Goal: Task Accomplishment & Management: Manage account settings

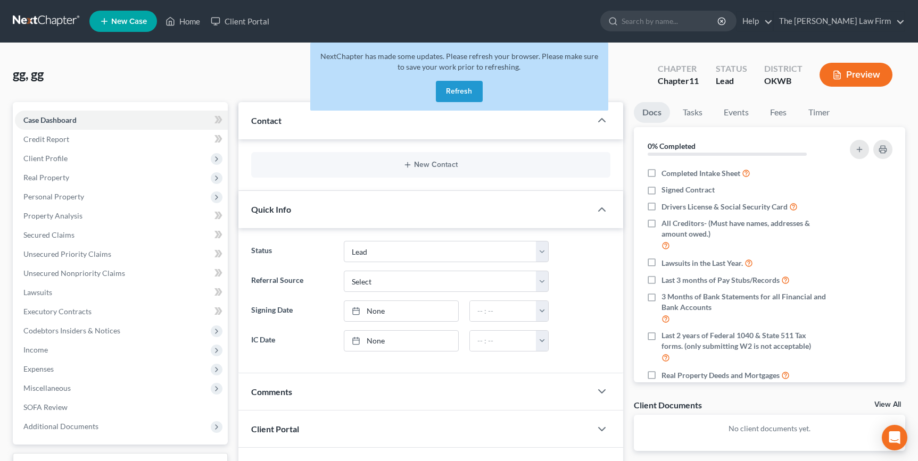
select select "5"
click at [188, 21] on link "Home" at bounding box center [182, 21] width 45 height 19
click at [457, 90] on button "Refresh" at bounding box center [459, 91] width 47 height 21
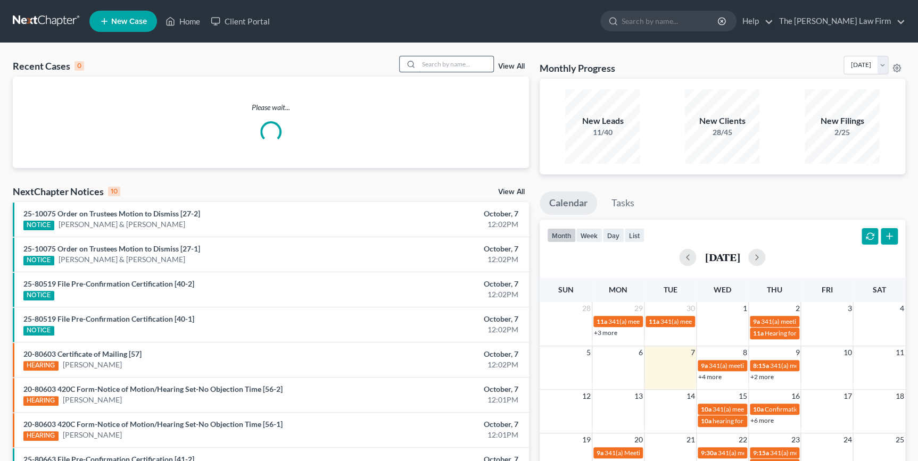
click at [467, 63] on input "search" at bounding box center [456, 63] width 74 height 15
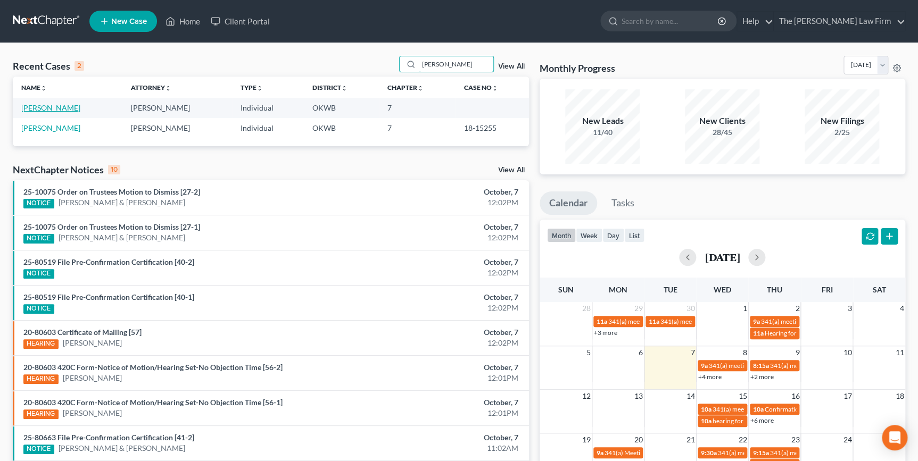
type input "rodger"
click at [60, 108] on link "Rodgers, Lisa" at bounding box center [50, 107] width 59 height 9
select select "4"
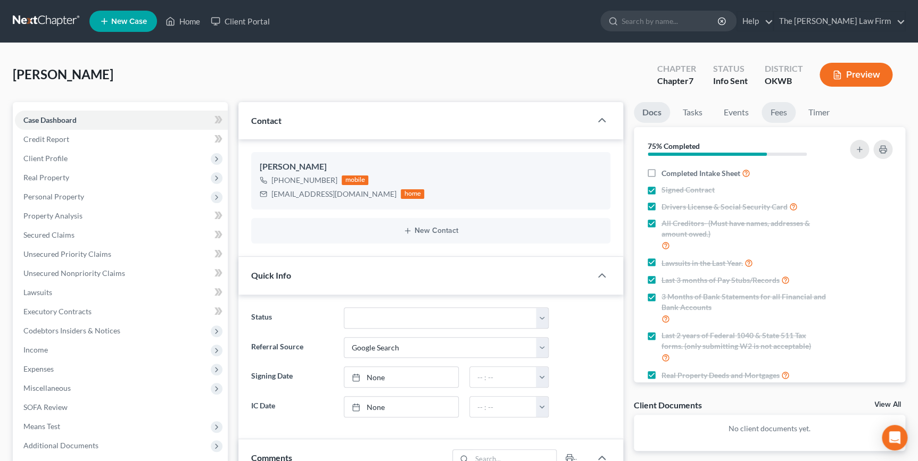
click at [782, 112] on link "Fees" at bounding box center [778, 112] width 34 height 21
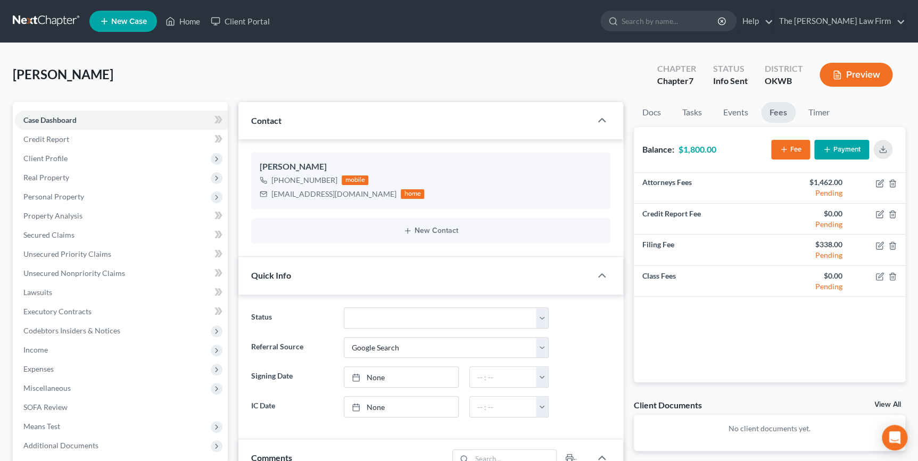
scroll to position [53, 0]
click at [777, 112] on link "Fees" at bounding box center [778, 112] width 35 height 21
click at [516, 63] on div "Rodgers, Lisa Upgraded Chapter Chapter 7 Status Info Sent District OKWB Preview" at bounding box center [459, 79] width 892 height 46
drag, startPoint x: 351, startPoint y: 194, endPoint x: 259, endPoint y: 199, distance: 92.7
click at [259, 199] on div "Lisa Rodgers +1 (405) 432-7350 mobile misttymoon@yahoo.com home" at bounding box center [430, 180] width 359 height 57
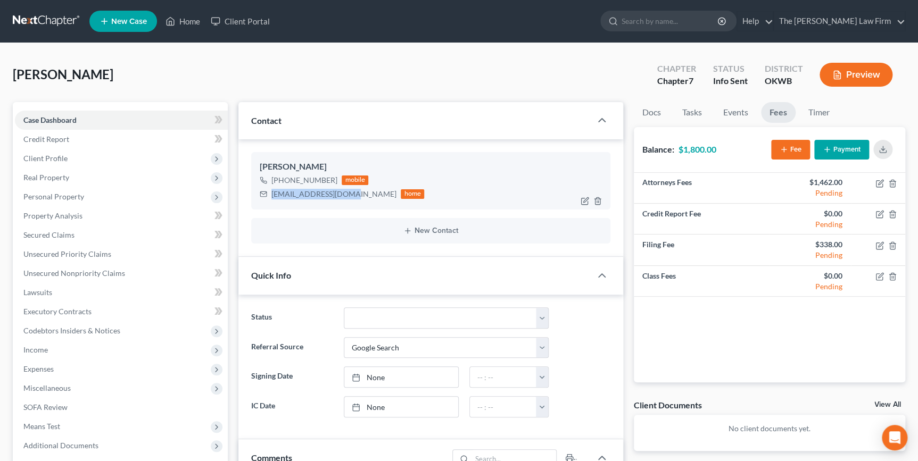
drag, startPoint x: 259, startPoint y: 199, endPoint x: 285, endPoint y: 193, distance: 27.2
copy div "misttymoon@yahoo.com"
click at [97, 71] on div "Rodgers, Lisa Upgraded Chapter Chapter 7 Status Info Sent District OKWB Preview" at bounding box center [459, 79] width 892 height 46
drag, startPoint x: 94, startPoint y: 73, endPoint x: -2, endPoint y: 80, distance: 96.0
click at [0, 80] on html "Home New Case Client Portal The Choate Law Firm kate@chapter7ok.com My Account …" at bounding box center [459, 452] width 918 height 905
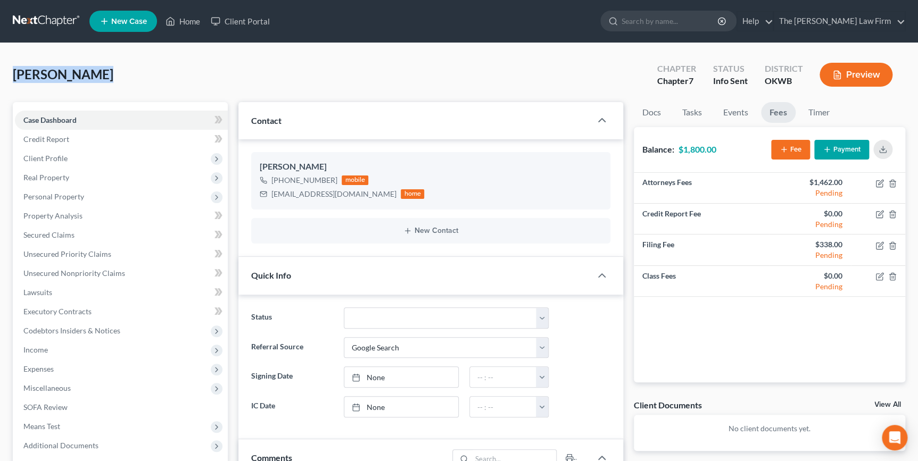
drag, startPoint x: 2, startPoint y: 80, endPoint x: 43, endPoint y: 70, distance: 41.6
click at [850, 151] on button "Payment" at bounding box center [841, 150] width 55 height 20
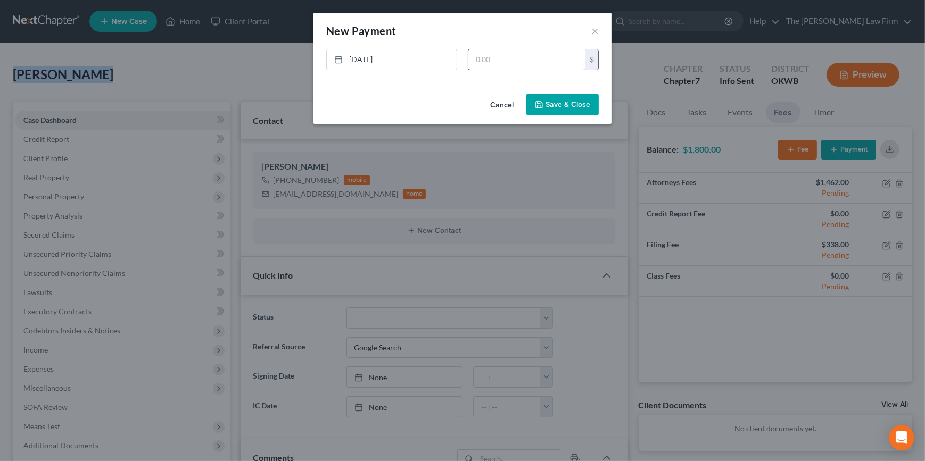
click at [492, 67] on input "text" at bounding box center [526, 59] width 117 height 20
type input "1,800.00"
click at [583, 103] on button "Save & Close" at bounding box center [562, 105] width 72 height 22
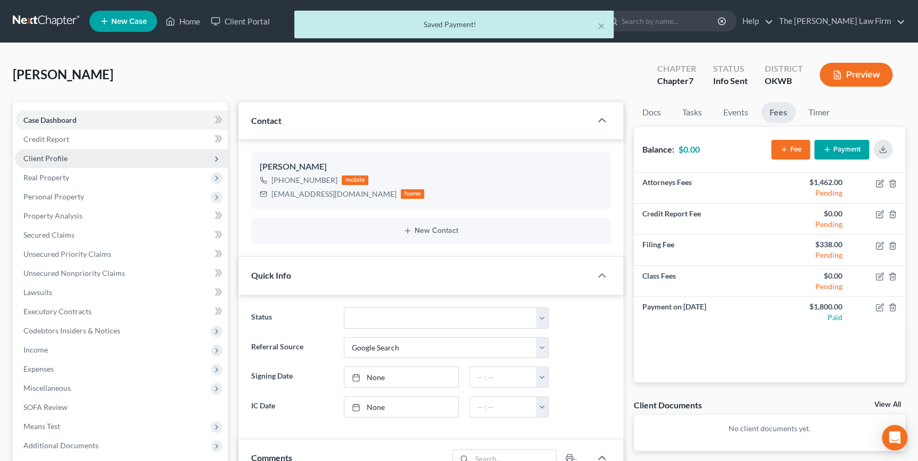
click at [185, 162] on span "Client Profile" at bounding box center [121, 158] width 213 height 19
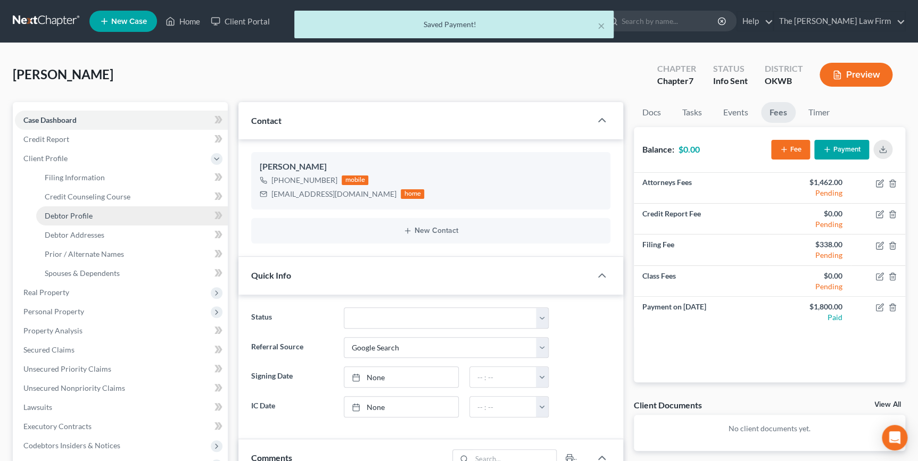
click at [149, 221] on link "Debtor Profile" at bounding box center [132, 215] width 192 height 19
select select "0"
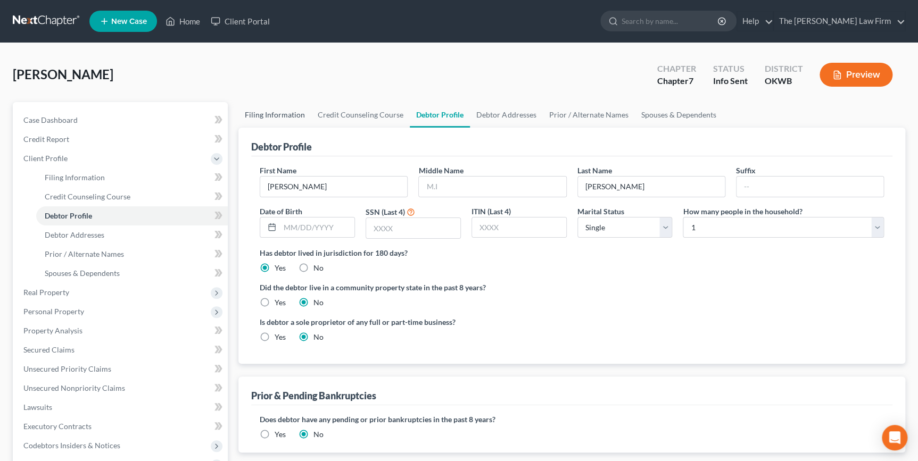
click at [254, 110] on link "Filing Information" at bounding box center [274, 115] width 73 height 26
select select "1"
select select "0"
select select "37"
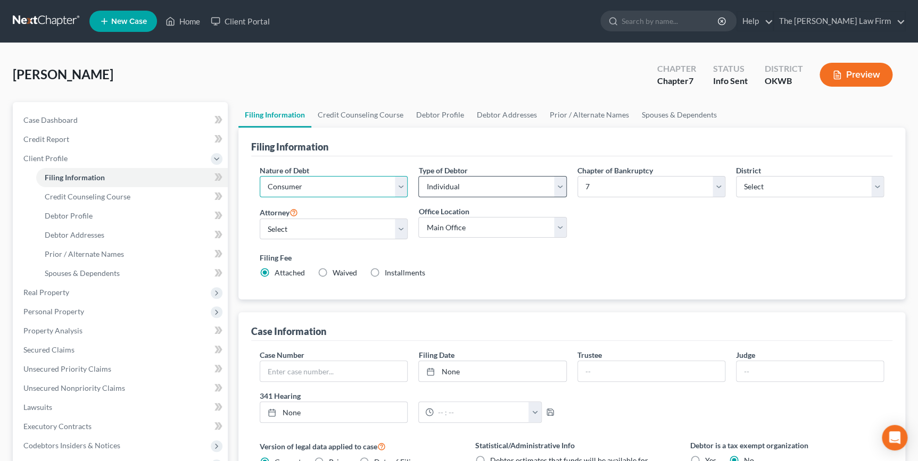
click at [319, 190] on select "Select Business Consumer Other" at bounding box center [334, 186] width 148 height 21
click at [466, 193] on select "Select Individual Joint" at bounding box center [492, 186] width 148 height 21
click at [468, 185] on select "Select Individual Joint" at bounding box center [492, 186] width 148 height 21
click at [562, 188] on select "Select Individual Joint" at bounding box center [492, 186] width 148 height 21
select select "1"
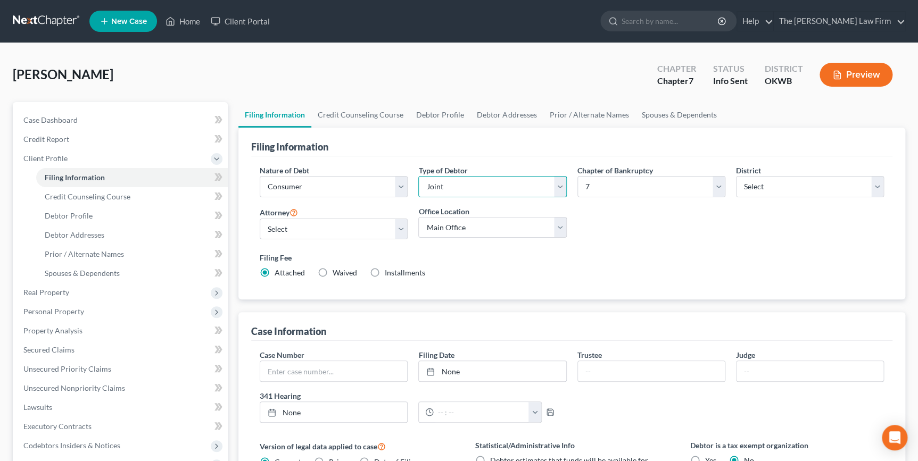
click at [418, 176] on select "Select Individual Joint" at bounding box center [492, 186] width 148 height 21
click at [599, 118] on link "Joint Debtor Profile" at bounding box center [582, 115] width 79 height 26
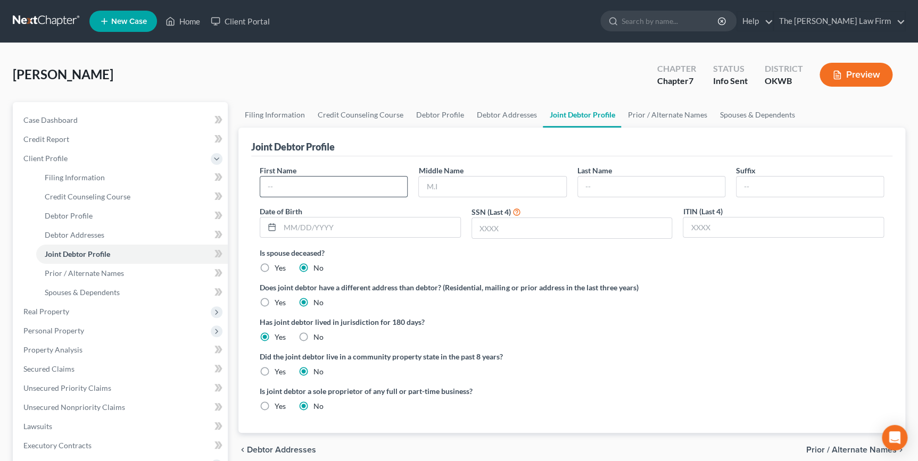
click at [318, 179] on input "text" at bounding box center [333, 187] width 147 height 20
click at [308, 188] on input "text" at bounding box center [333, 187] width 147 height 20
click at [435, 112] on link "Debtor Profile" at bounding box center [440, 115] width 61 height 26
select select "1"
select select "0"
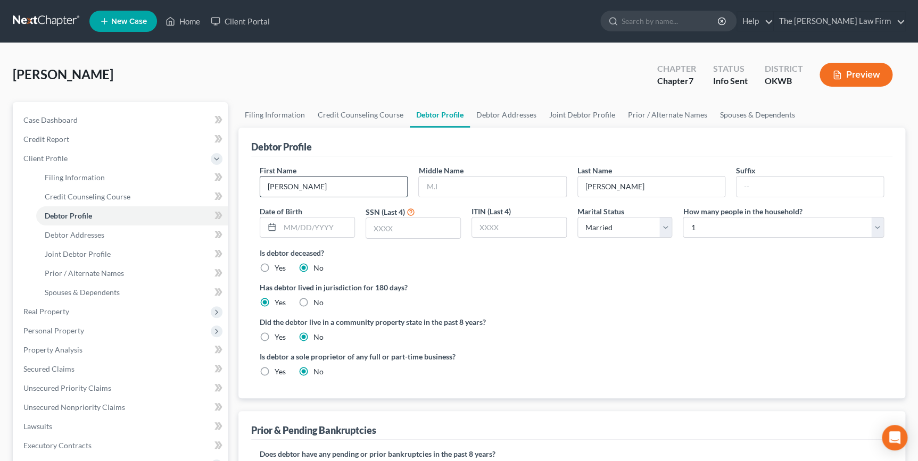
click at [286, 186] on input "Lisa" at bounding box center [333, 187] width 147 height 20
click at [286, 185] on input "Lisa" at bounding box center [333, 187] width 147 height 20
drag, startPoint x: 286, startPoint y: 185, endPoint x: 280, endPoint y: 185, distance: 5.9
click at [280, 185] on input "Lisa" at bounding box center [333, 187] width 147 height 20
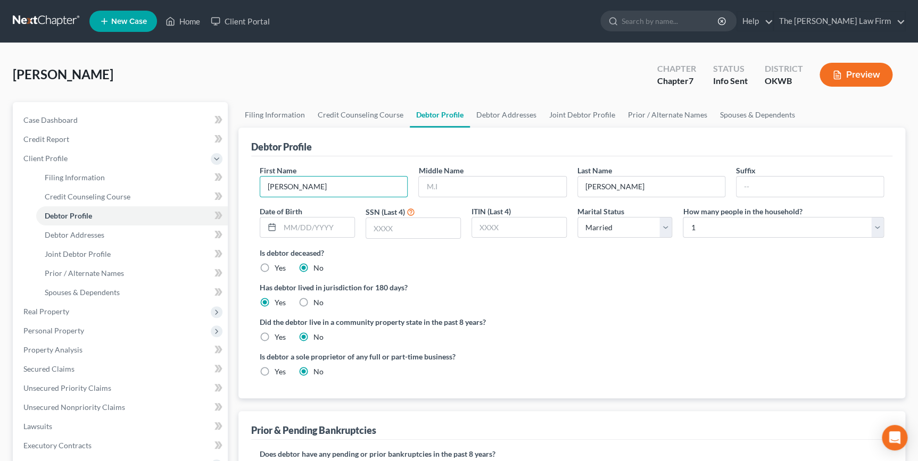
type input "Terry"
click at [531, 132] on div "Debtor Profile" at bounding box center [571, 142] width 641 height 29
click at [592, 112] on link "Joint Debtor Profile" at bounding box center [581, 115] width 79 height 26
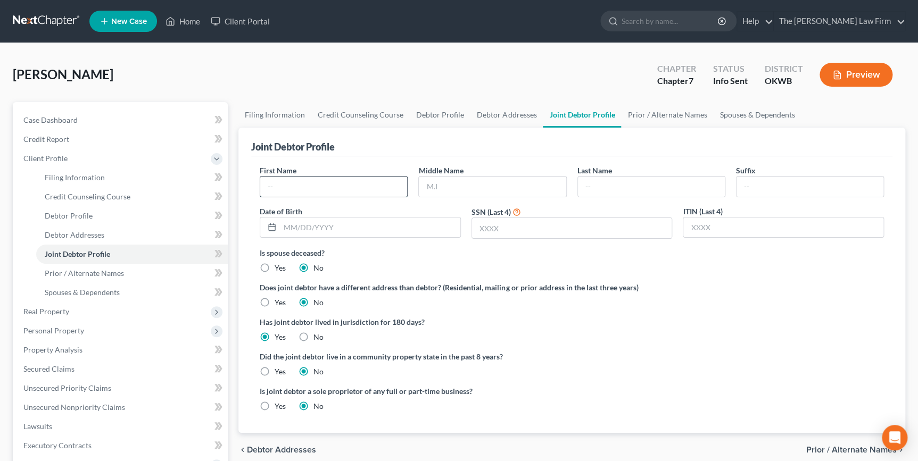
click at [278, 192] on input "text" at bounding box center [333, 187] width 147 height 20
click at [279, 186] on input "text" at bounding box center [333, 187] width 147 height 20
type input "Z"
type input "Lisa"
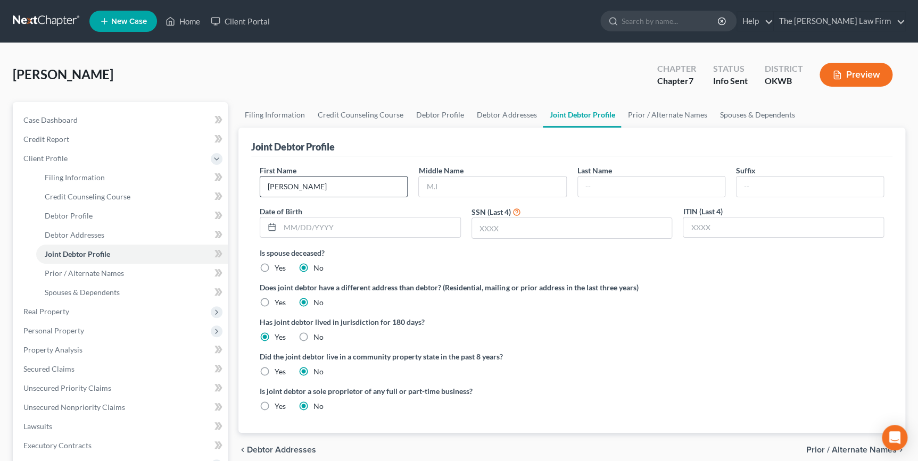
click at [452, 144] on div "Joint Debtor Profile" at bounding box center [571, 142] width 641 height 29
click at [604, 181] on input "text" at bounding box center [651, 187] width 147 height 20
type input "Rodgers"
click at [465, 80] on div "Rodgers, Lisa Upgraded Chapter Chapter 7 Status Info Sent District OKWB Preview" at bounding box center [459, 79] width 892 height 46
click at [162, 126] on link "Case Dashboard" at bounding box center [121, 120] width 213 height 19
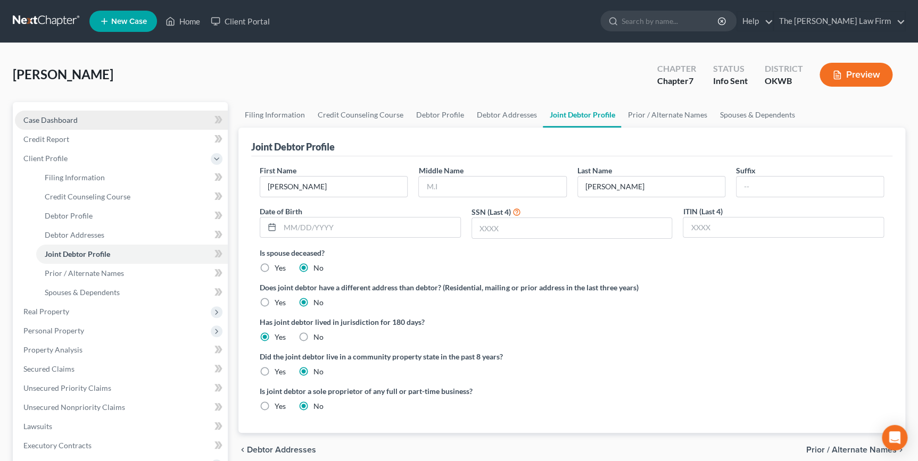
select select "4"
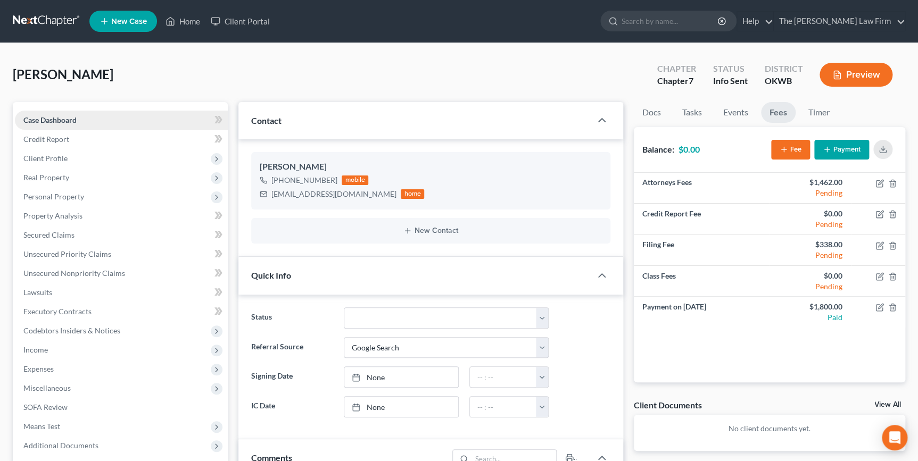
scroll to position [53, 0]
click at [599, 273] on icon "button" at bounding box center [601, 275] width 13 height 13
click at [504, 337] on select "Select Word Of Mouth Previous Clients Direct Mail Website Google Search Modern …" at bounding box center [446, 347] width 205 height 21
click at [509, 320] on ng-include "Status Discharged Dismissed Filed Info Sent In Progress Lead Lost Lead Ready to…" at bounding box center [430, 363] width 359 height 110
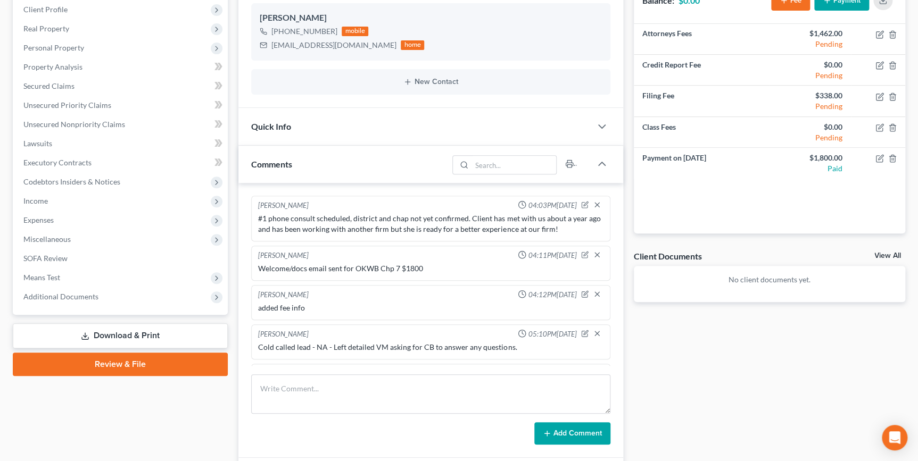
scroll to position [145, 0]
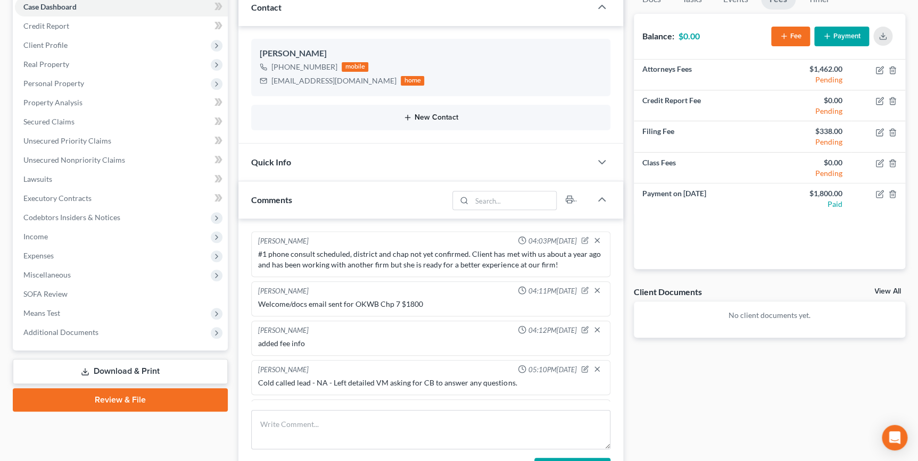
click at [601, 122] on button "New Contact" at bounding box center [431, 117] width 342 height 9
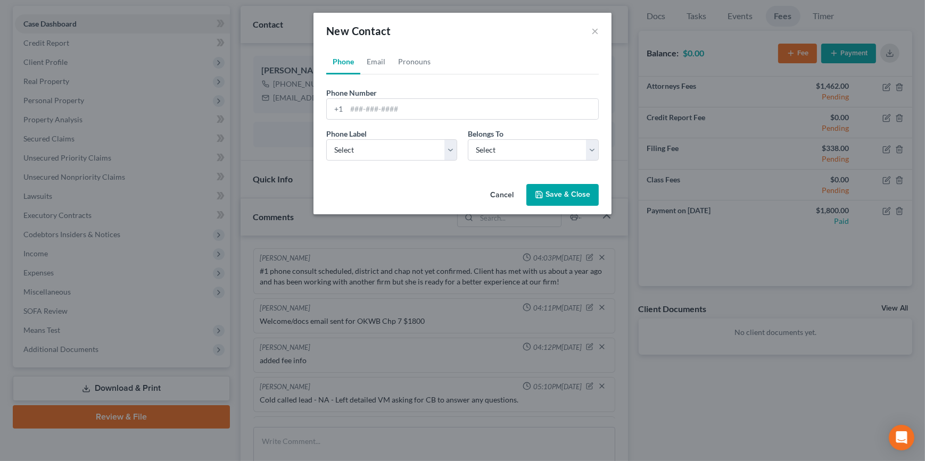
click at [602, 178] on div "Phone Email Pronouns Phone Number * +1 Ext. Phone Label * Select Mobile Home Wo…" at bounding box center [462, 114] width 298 height 131
click at [493, 193] on button "Cancel" at bounding box center [502, 195] width 40 height 21
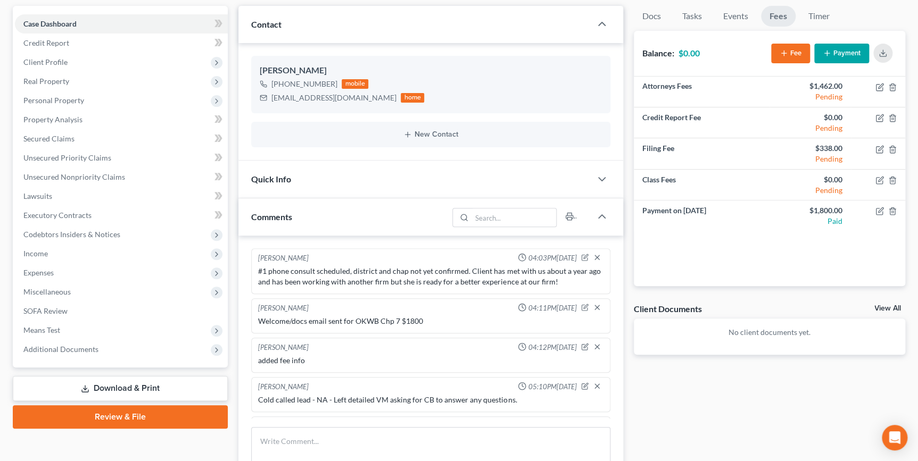
click at [552, 179] on div "Quick Info" at bounding box center [414, 179] width 352 height 37
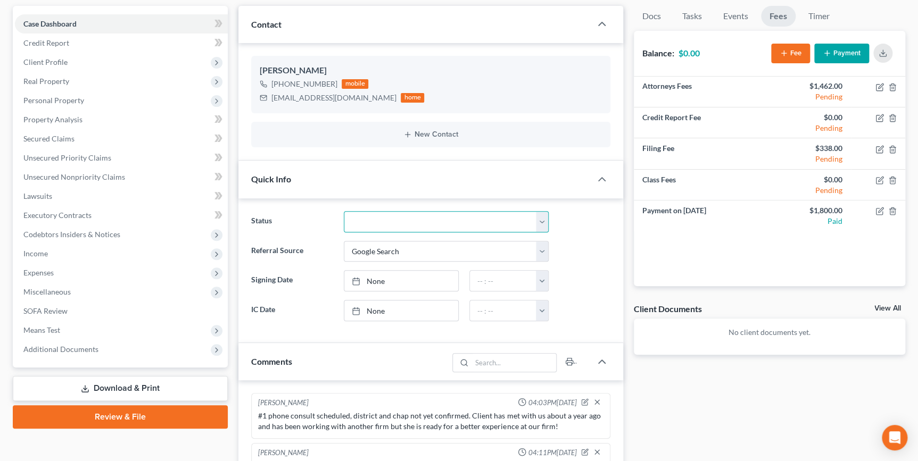
click at [426, 217] on select "Discharged Dismissed Filed Info Sent In Progress Lead Lost Lead Ready to File R…" at bounding box center [446, 221] width 205 height 21
select select "4"
click at [344, 211] on select "Discharged Dismissed Filed Info Sent In Progress Lead Lost Lead Ready to File R…" at bounding box center [446, 221] width 205 height 21
click at [596, 274] on div at bounding box center [585, 280] width 62 height 21
click at [382, 314] on link "None" at bounding box center [401, 311] width 114 height 20
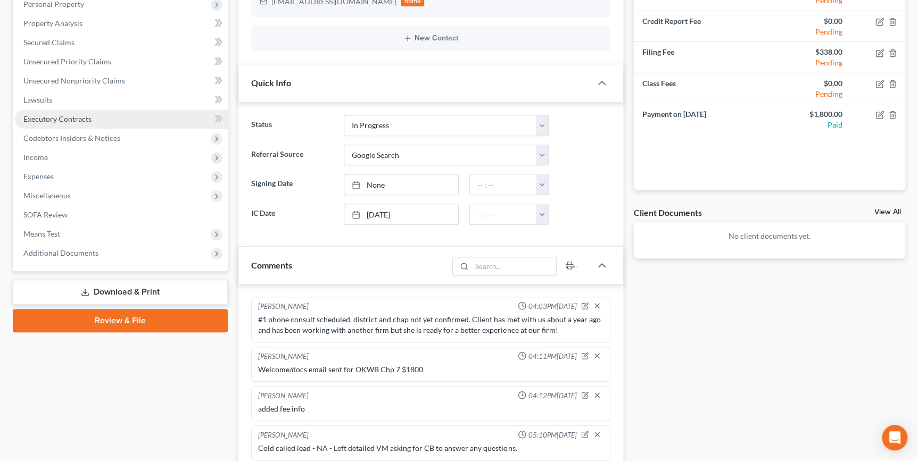
scroll to position [0, 0]
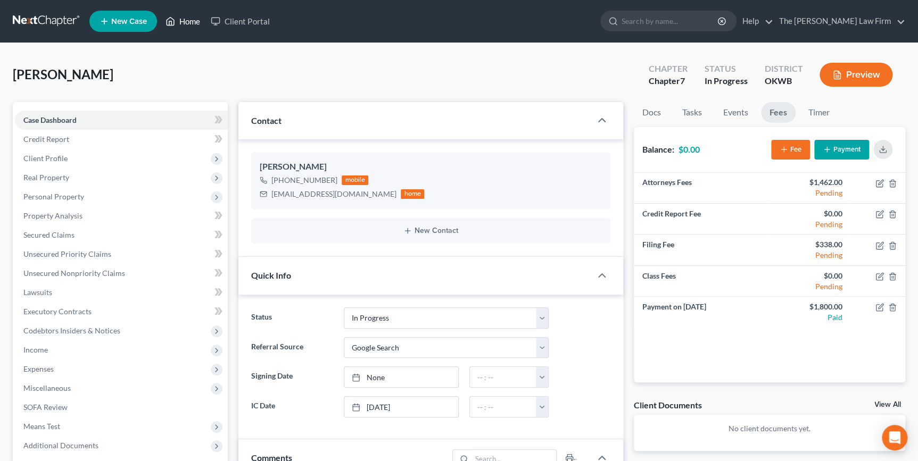
click at [199, 22] on link "Home" at bounding box center [182, 21] width 45 height 19
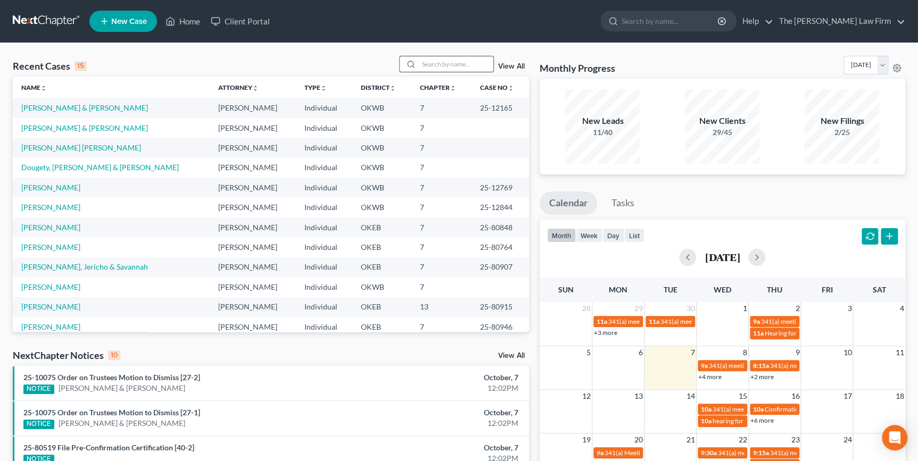
click at [436, 62] on input "search" at bounding box center [456, 63] width 74 height 15
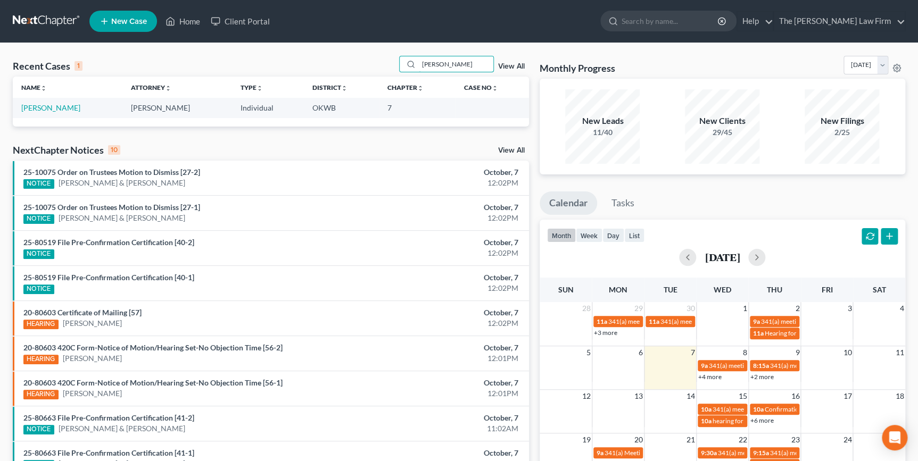
type input "lippert"
click at [62, 105] on td "Lippert, Joe" at bounding box center [68, 108] width 110 height 20
click at [54, 105] on link "Lippert, Joe" at bounding box center [50, 107] width 59 height 9
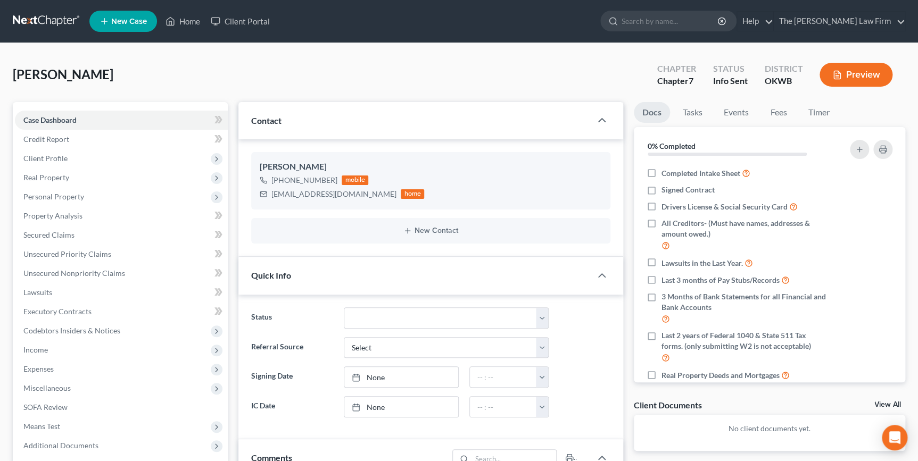
click at [9, 77] on div "Lippert, Joe Upgraded Chapter Chapter 7 Status Info Sent District OKWB Preview …" at bounding box center [459, 446] width 918 height 807
